Goal: Transaction & Acquisition: Purchase product/service

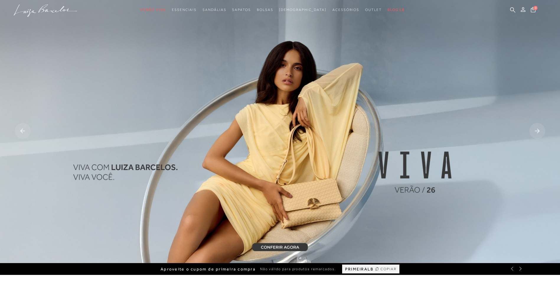
click at [25, 131] on g at bounding box center [23, 131] width 16 height 16
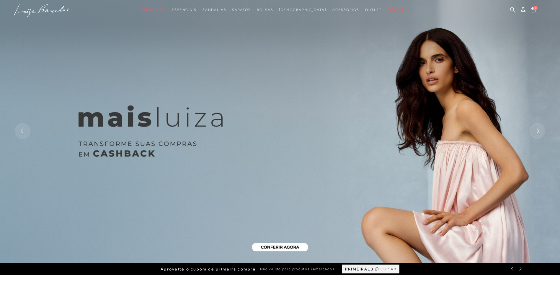
click at [282, 245] on img at bounding box center [280, 131] width 560 height 263
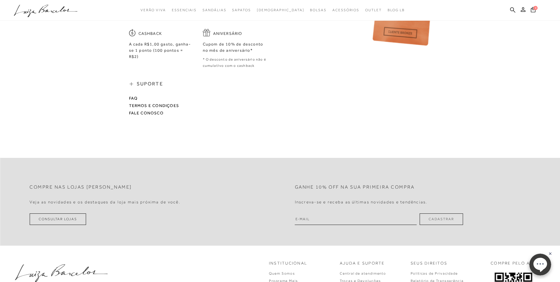
scroll to position [341, 0]
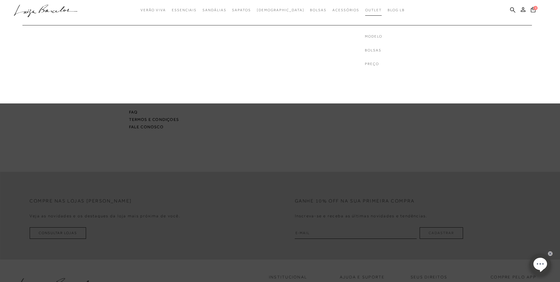
click at [365, 11] on span "Outlet" at bounding box center [373, 10] width 17 height 4
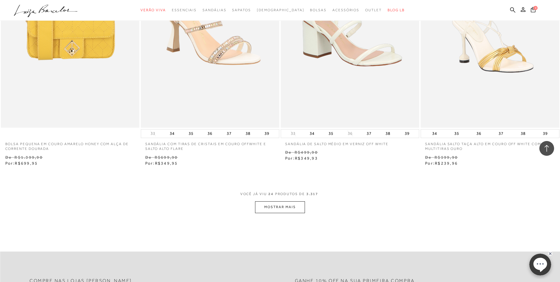
scroll to position [1477, 0]
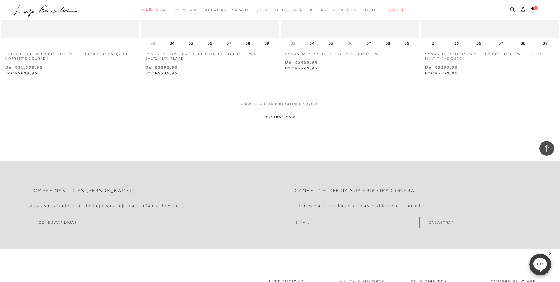
click at [282, 119] on button "MOSTRAR MAIS" at bounding box center [280, 117] width 50 height 12
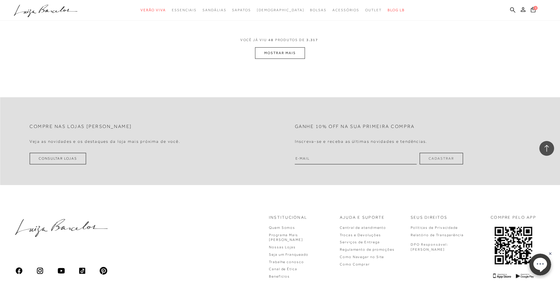
scroll to position [2998, 0]
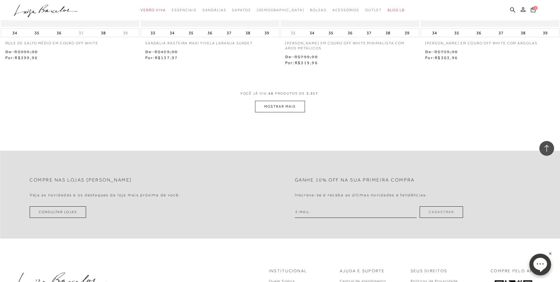
click at [273, 103] on button "MOSTRAR MAIS" at bounding box center [280, 107] width 50 height 12
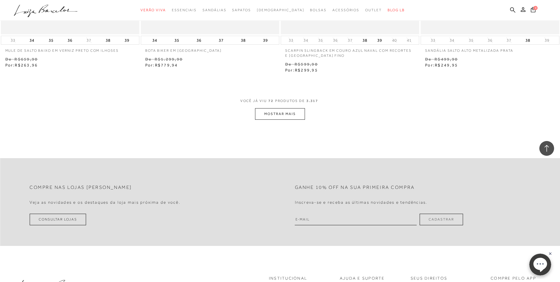
scroll to position [4535, 0]
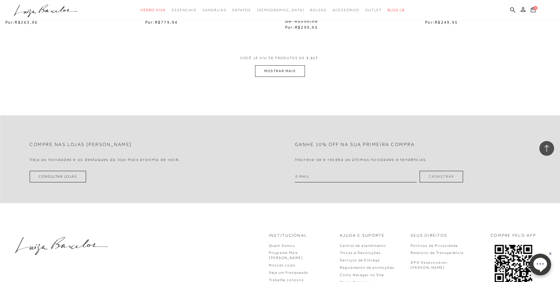
click at [274, 72] on button "MOSTRAR MAIS" at bounding box center [280, 71] width 50 height 12
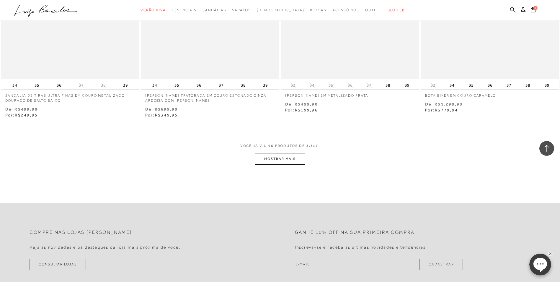
scroll to position [6012, 0]
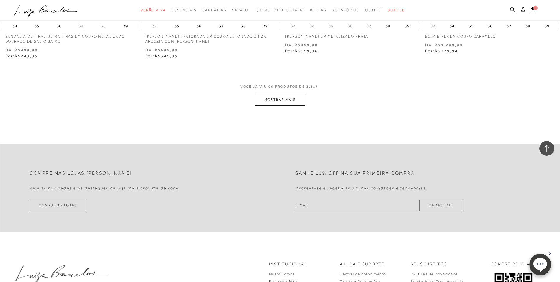
click at [283, 98] on button "MOSTRAR MAIS" at bounding box center [280, 100] width 50 height 12
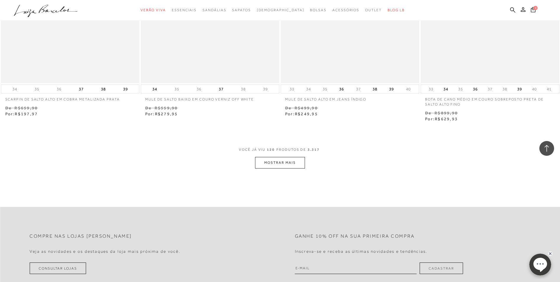
scroll to position [7518, 0]
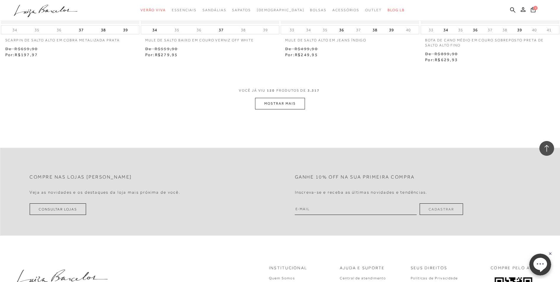
click at [283, 100] on button "MOSTRAR MAIS" at bounding box center [280, 104] width 50 height 12
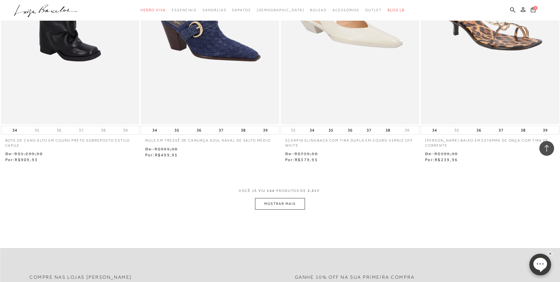
scroll to position [8966, 0]
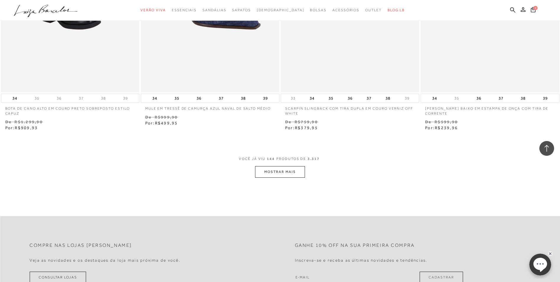
click at [268, 175] on button "MOSTRAR MAIS" at bounding box center [280, 172] width 50 height 12
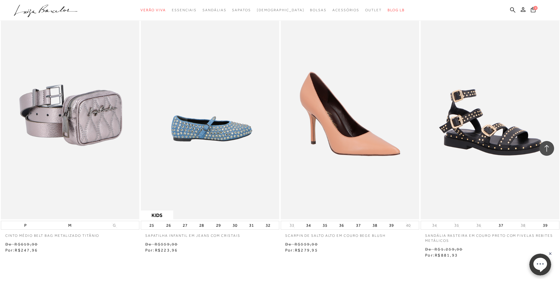
scroll to position [10443, 0]
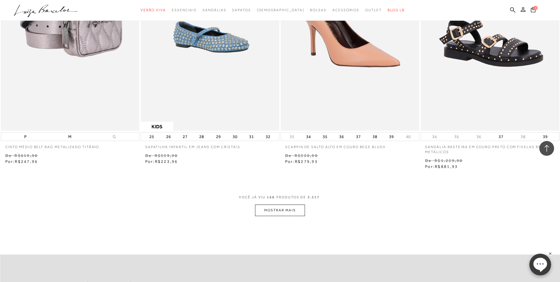
click at [279, 207] on button "MOSTRAR MAIS" at bounding box center [280, 210] width 50 height 12
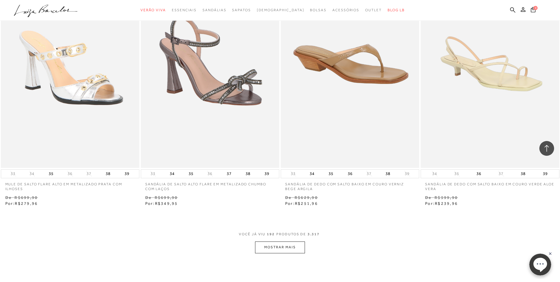
scroll to position [11979, 0]
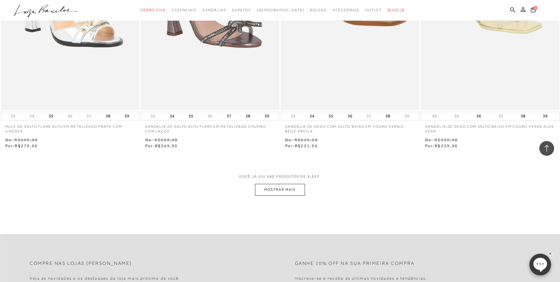
click at [295, 192] on button "MOSTRAR MAIS" at bounding box center [280, 190] width 50 height 12
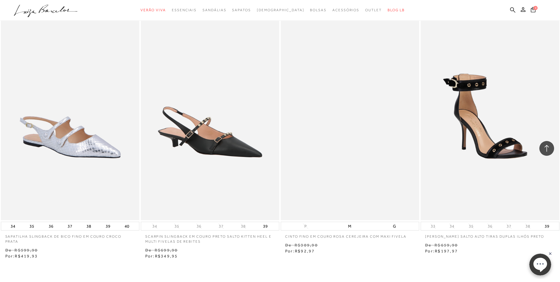
scroll to position [13427, 0]
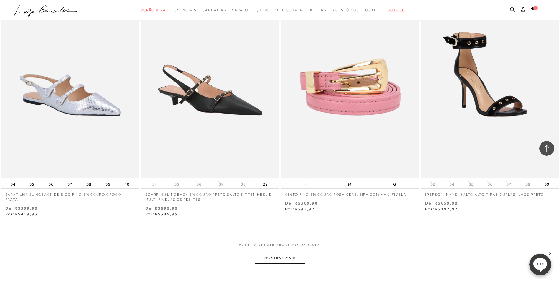
click at [291, 258] on button "MOSTRAR MAIS" at bounding box center [280, 258] width 50 height 12
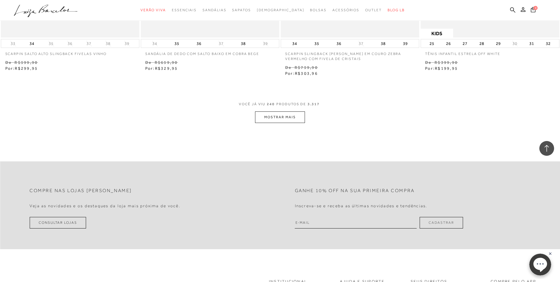
scroll to position [15141, 0]
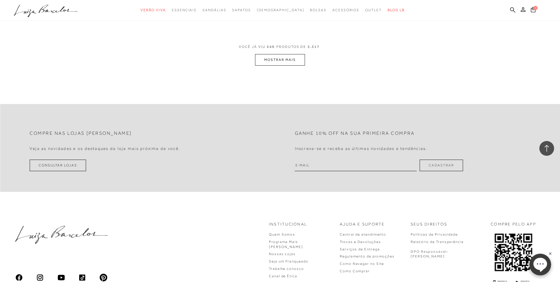
click at [274, 54] on button "MOSTRAR MAIS" at bounding box center [280, 60] width 50 height 12
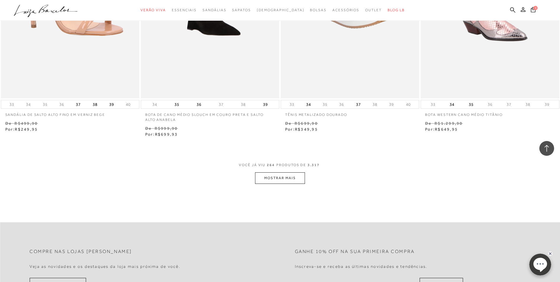
scroll to position [16529, 0]
click at [288, 173] on button "MOSTRAR MAIS" at bounding box center [280, 177] width 50 height 12
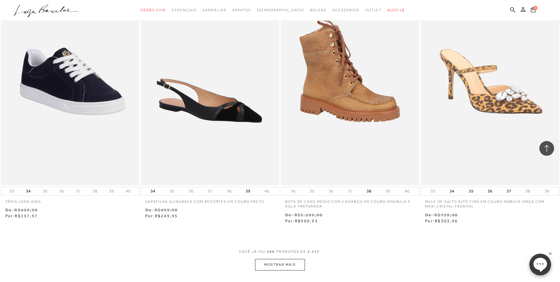
scroll to position [18006, 0]
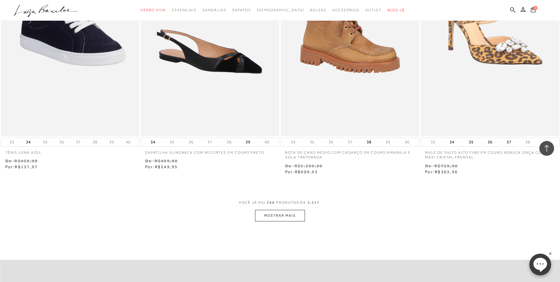
click at [287, 210] on button "MOSTRAR MAIS" at bounding box center [280, 216] width 50 height 12
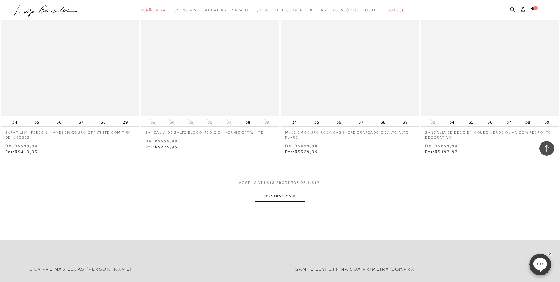
scroll to position [19582, 0]
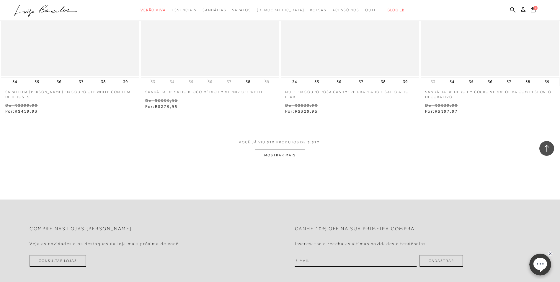
click at [291, 150] on button "MOSTRAR MAIS" at bounding box center [280, 155] width 50 height 12
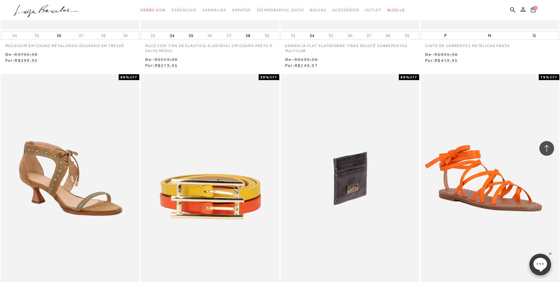
scroll to position [20166, 0]
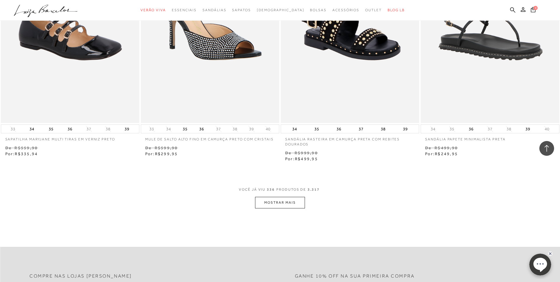
scroll to position [21052, 0]
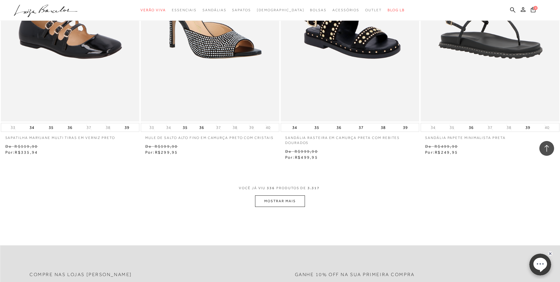
click at [287, 195] on button "MOSTRAR MAIS" at bounding box center [280, 201] width 50 height 12
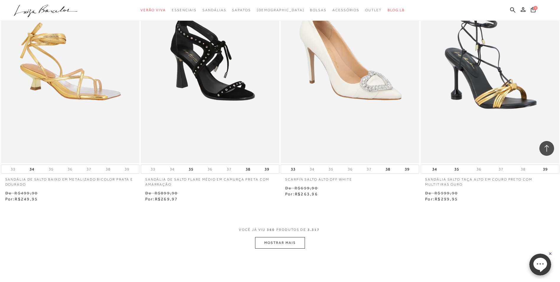
scroll to position [22559, 0]
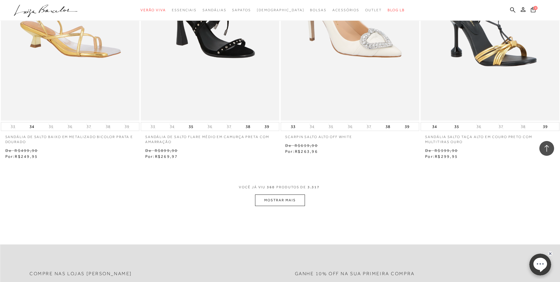
click at [282, 196] on button "MOSTRAR MAIS" at bounding box center [280, 200] width 50 height 12
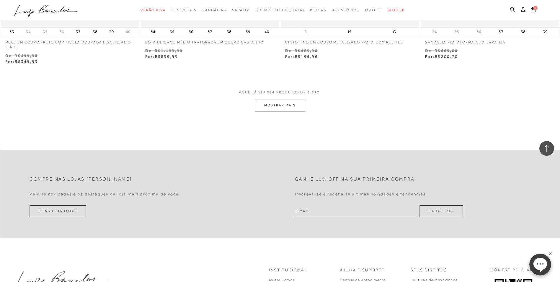
scroll to position [24154, 0]
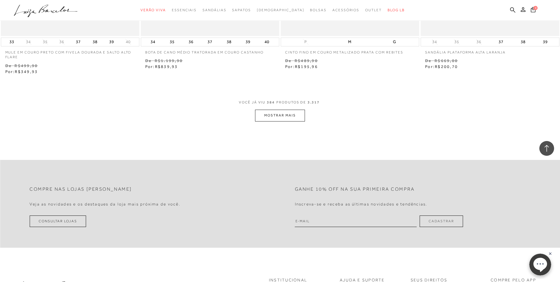
click at [283, 110] on button "MOSTRAR MAIS" at bounding box center [280, 116] width 50 height 12
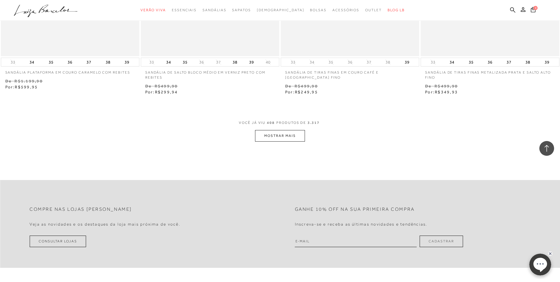
scroll to position [25676, 0]
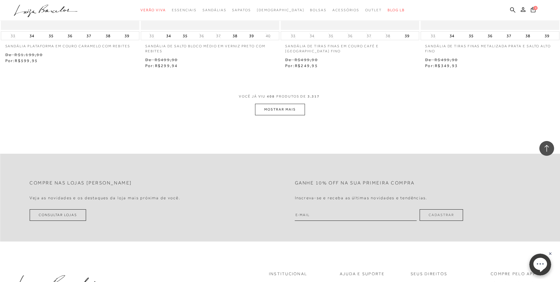
click at [285, 104] on button "MOSTRAR MAIS" at bounding box center [280, 110] width 50 height 12
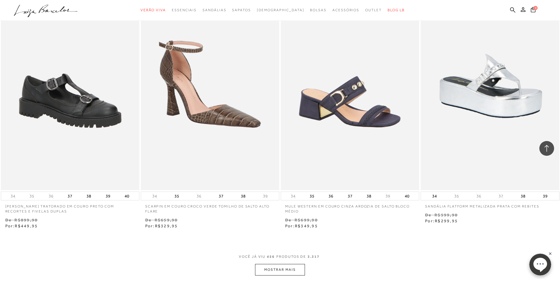
scroll to position [28631, 0]
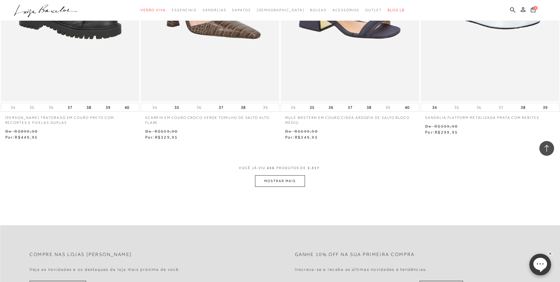
click at [287, 175] on button "MOSTRAR MAIS" at bounding box center [280, 181] width 50 height 12
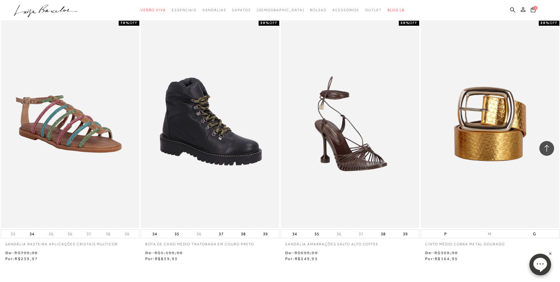
scroll to position [30064, 0]
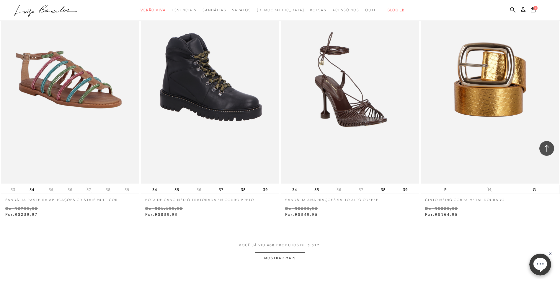
click at [284, 252] on button "MOSTRAR MAIS" at bounding box center [280, 258] width 50 height 12
